Goal: Find specific page/section: Find specific page/section

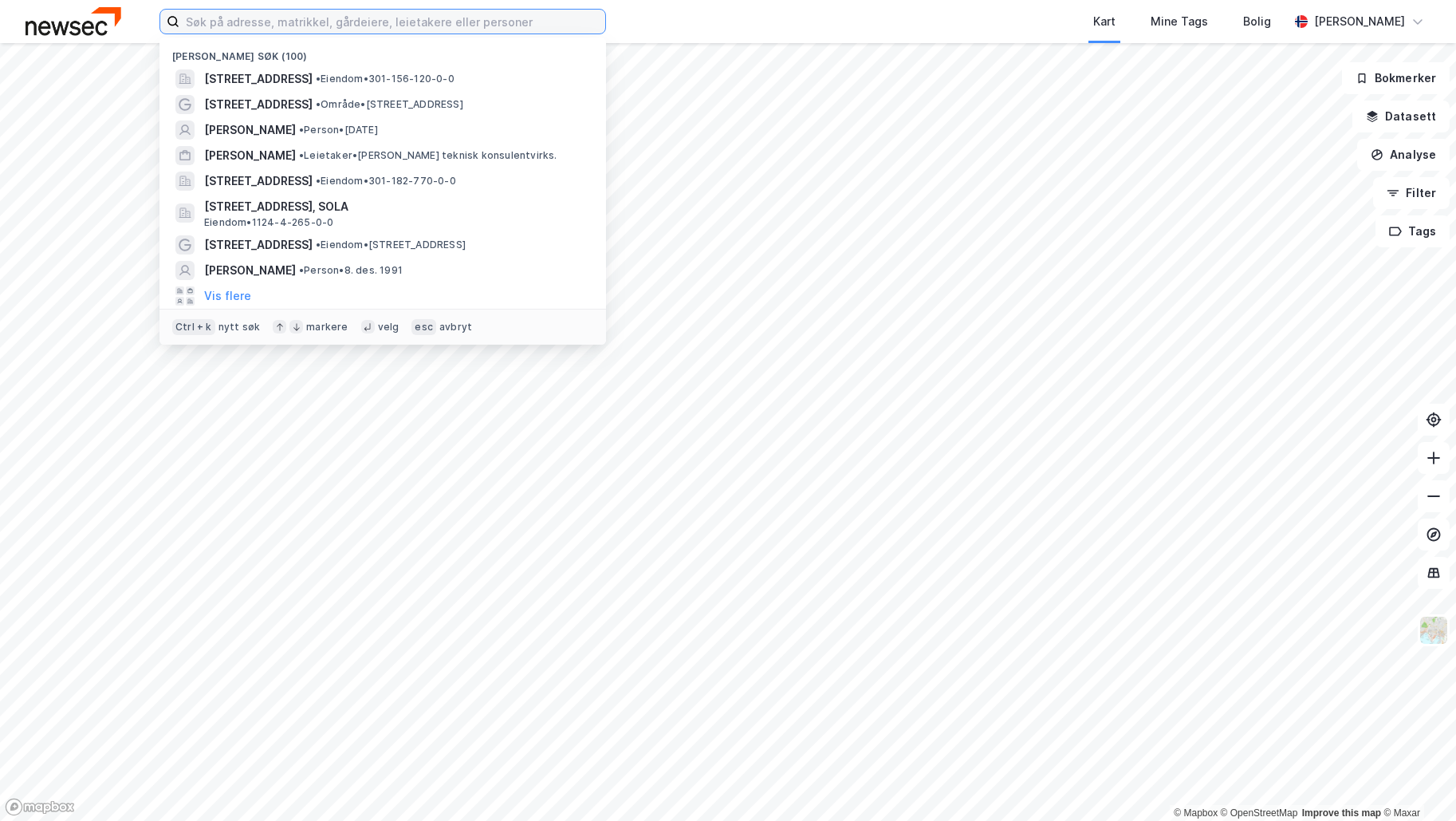
click at [416, 29] on input at bounding box center [392, 21] width 426 height 24
paste input "[PERSON_NAME] vei 3I"
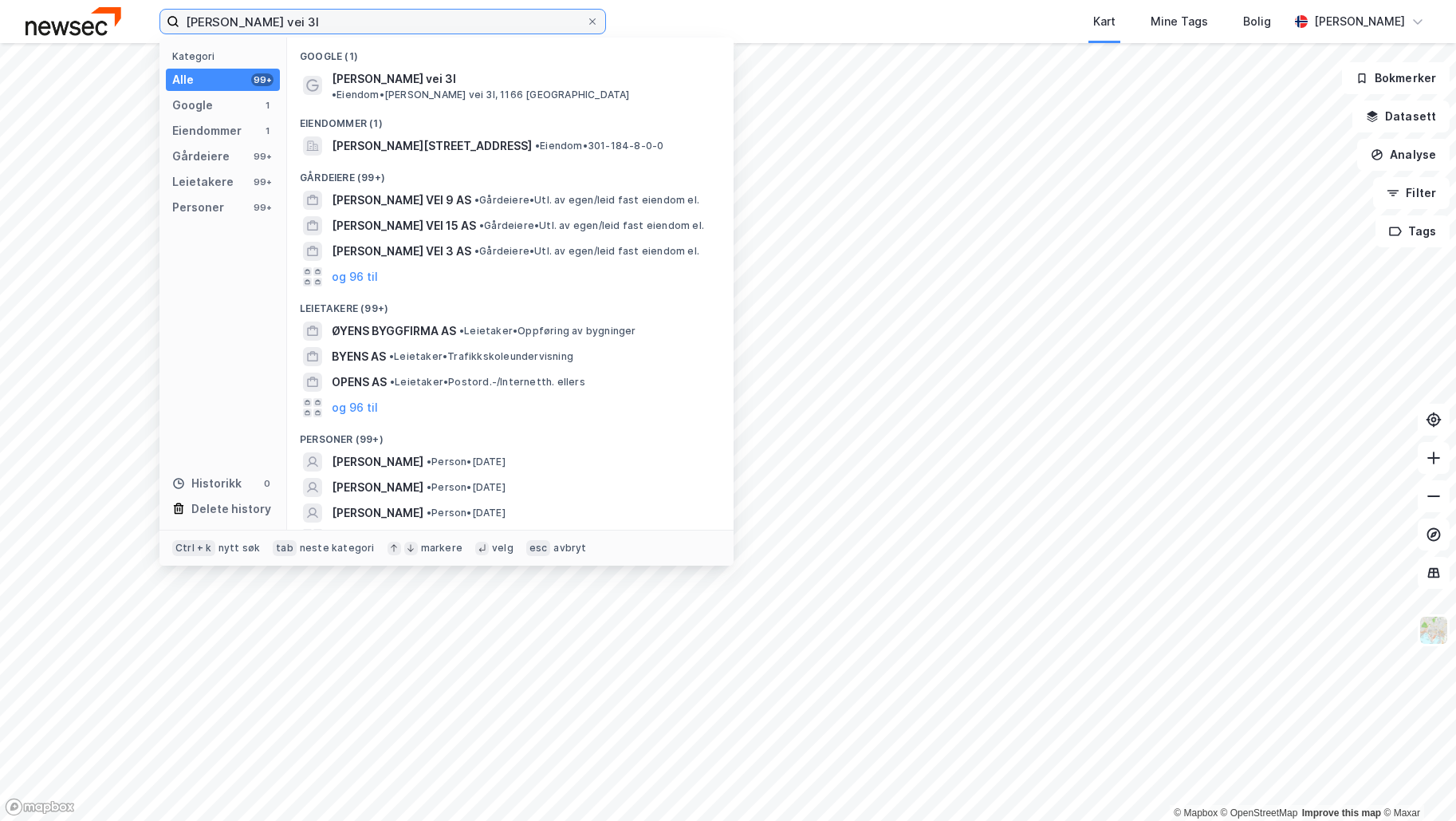
type input "[PERSON_NAME] vei 3I"
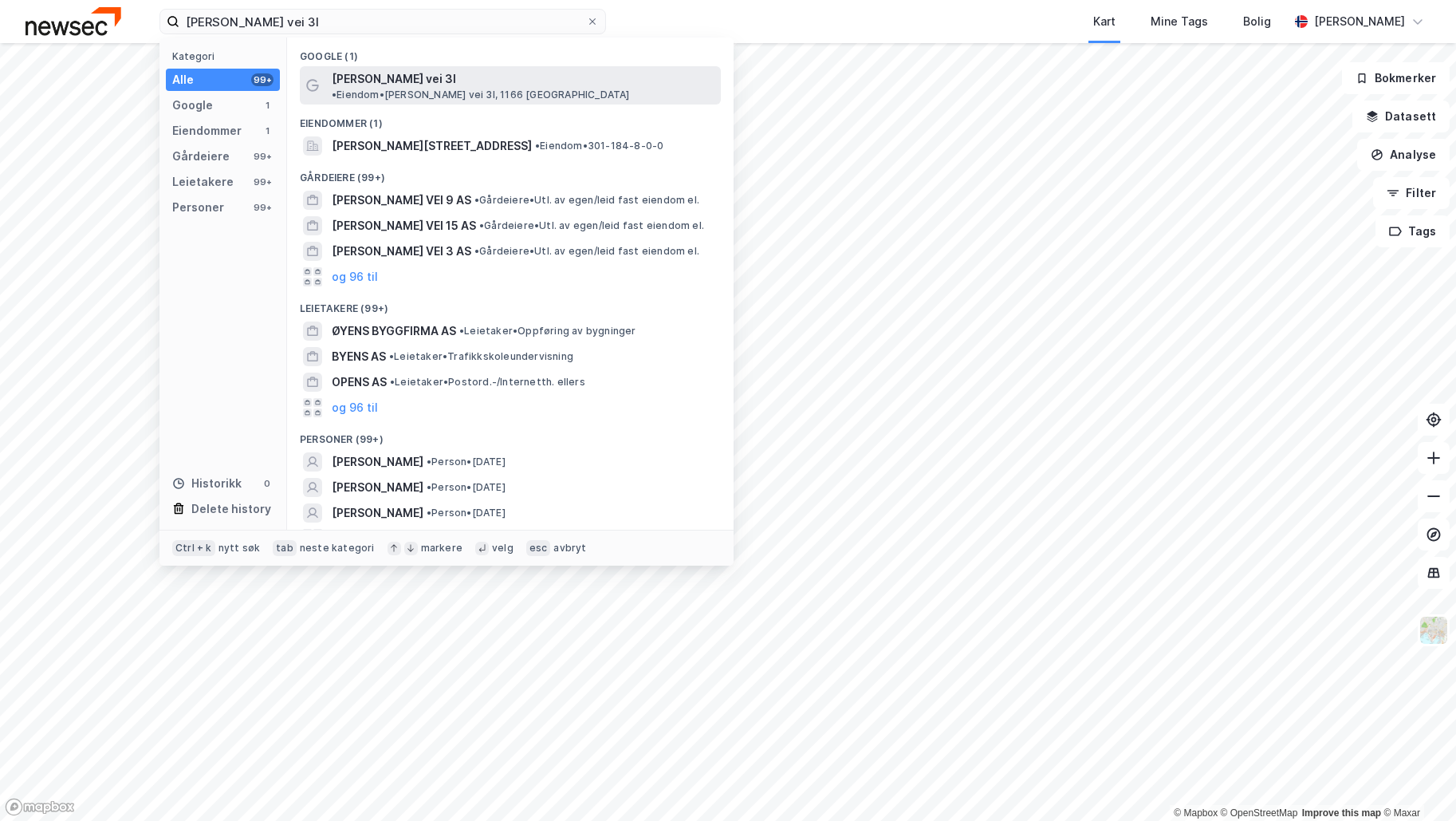
click at [336, 89] on span "•" at bounding box center [333, 94] width 5 height 12
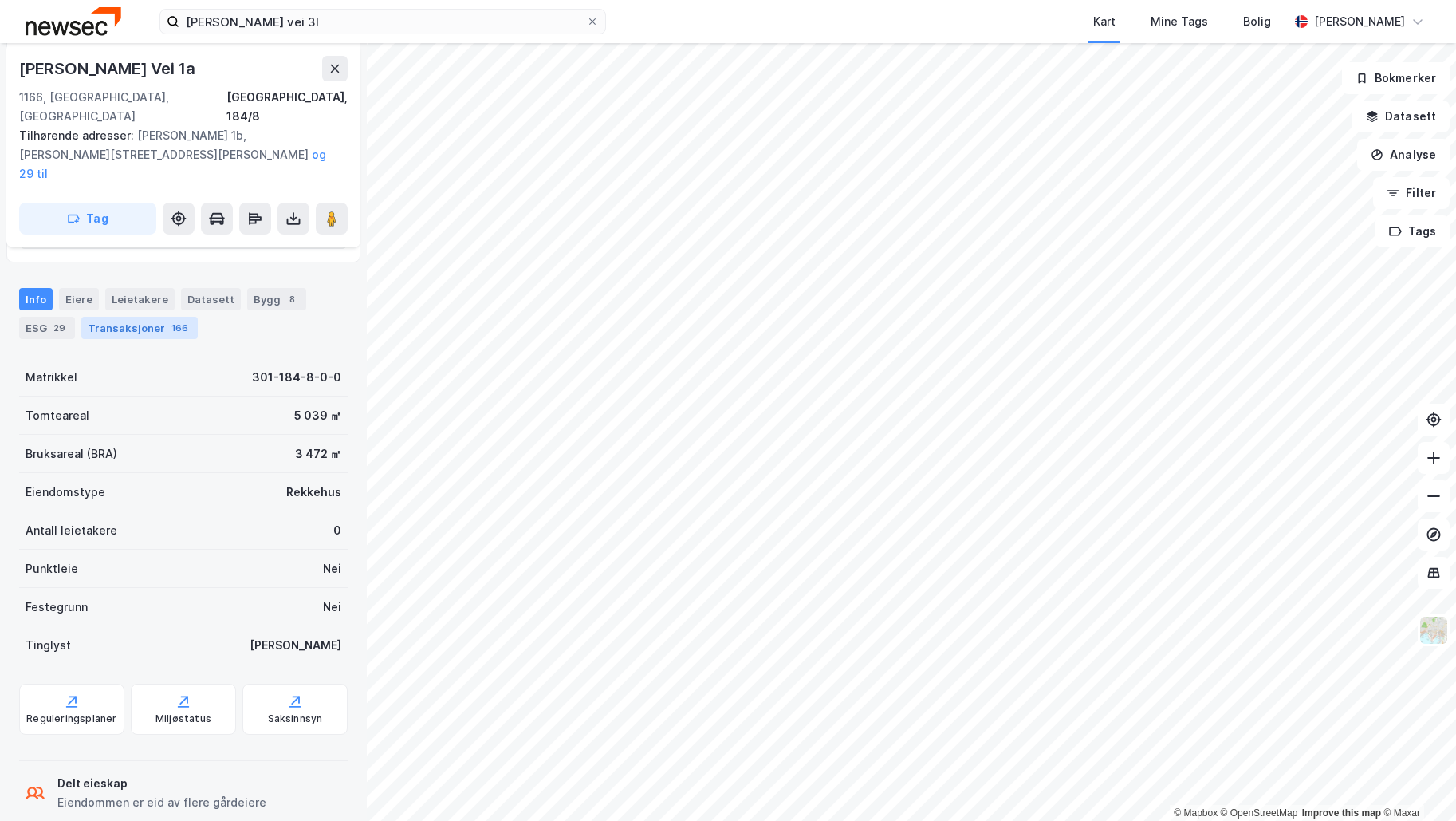
click at [159, 316] on div "Transaksjoner 166" at bounding box center [139, 328] width 116 height 23
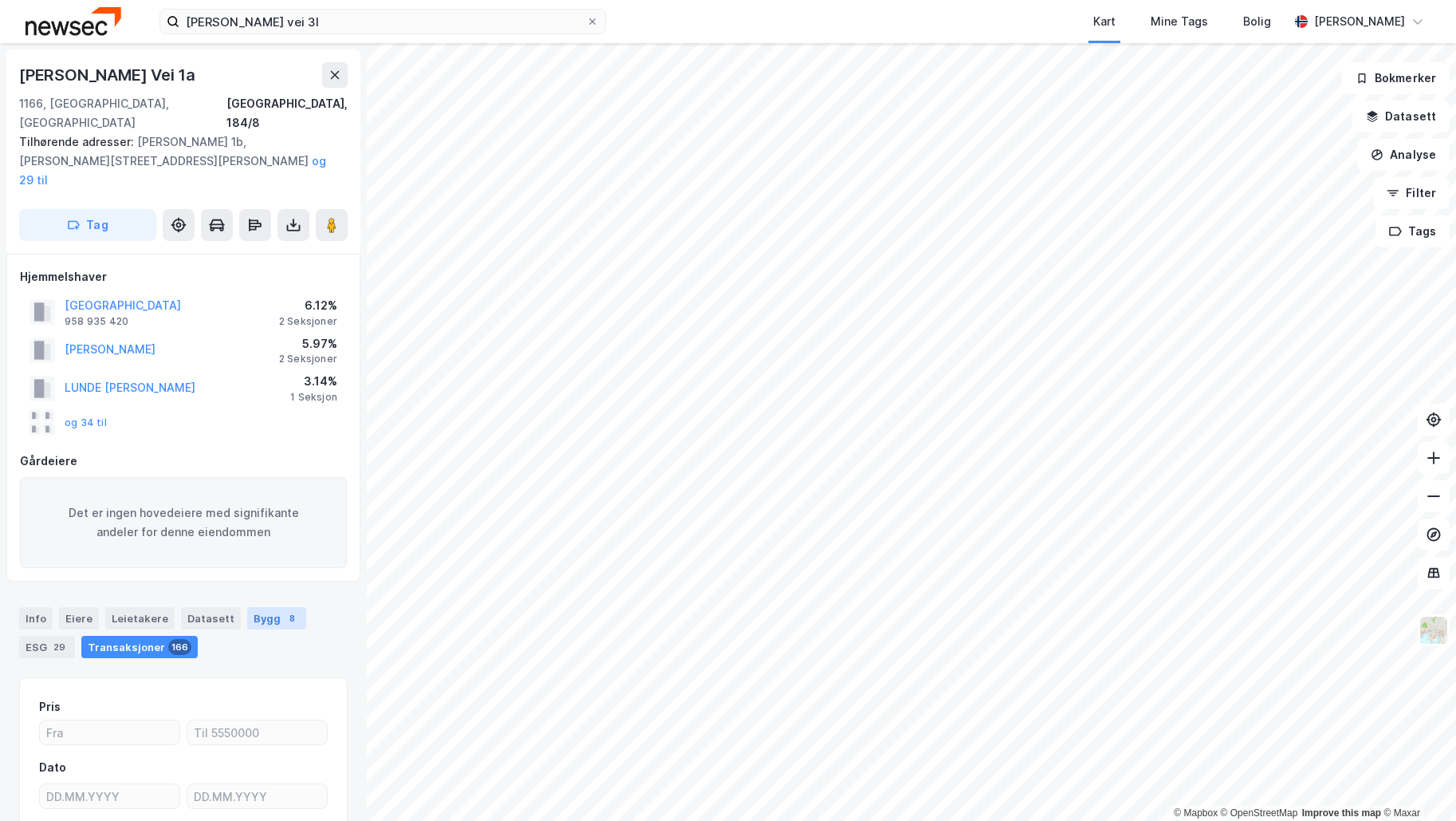
click at [259, 607] on div "Bygg 8" at bounding box center [277, 618] width 59 height 23
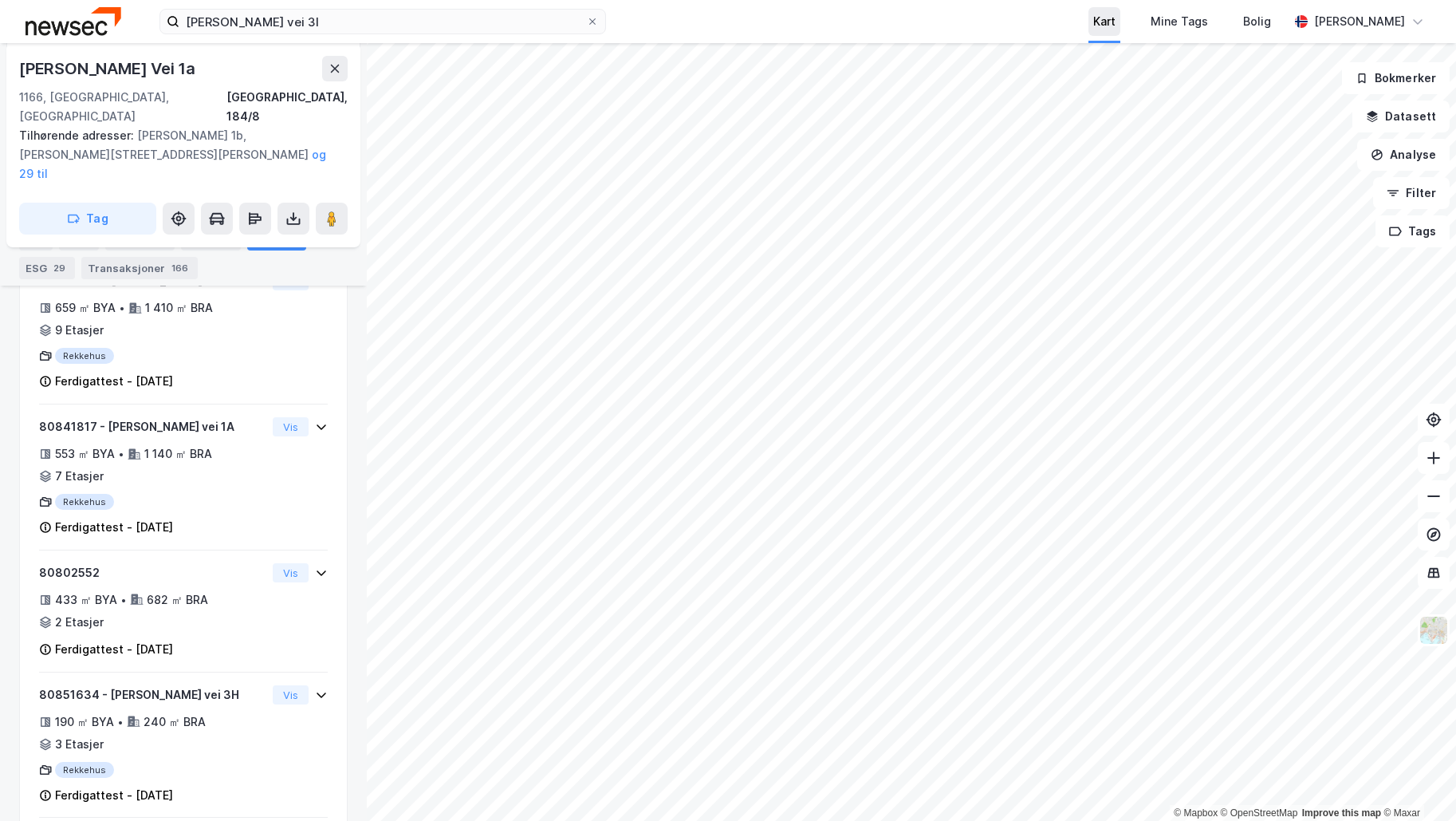
scroll to position [525, 0]
